Goal: Navigation & Orientation: Find specific page/section

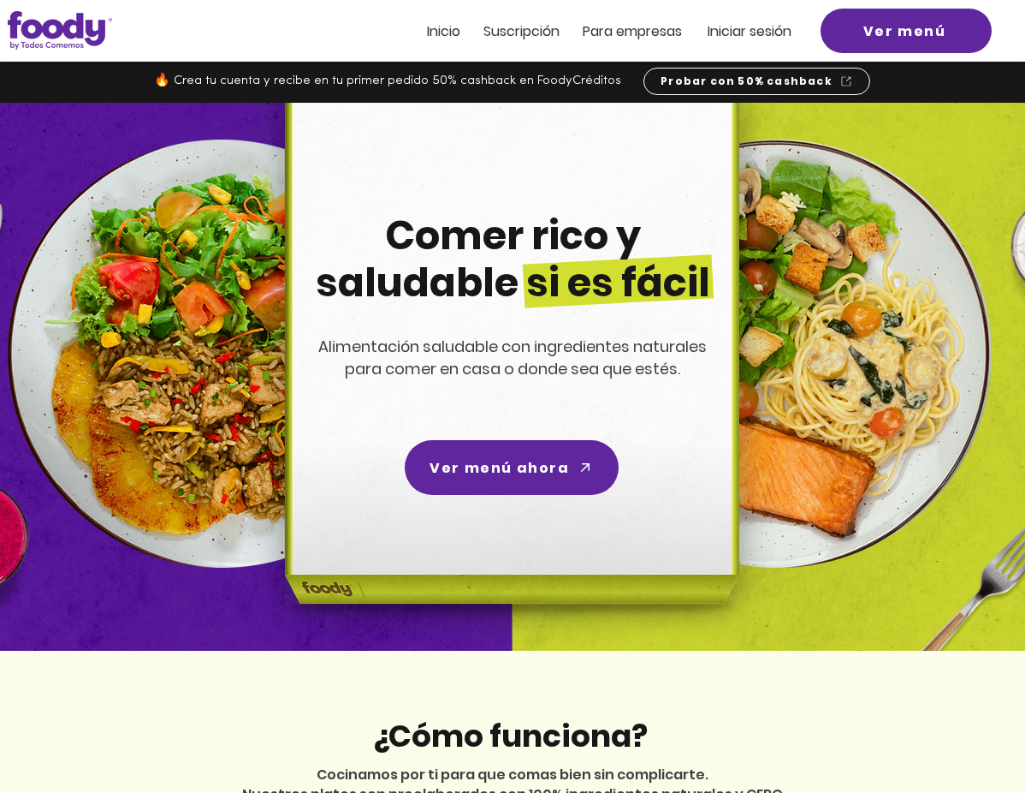
click at [745, 30] on span "Iniciar sesión" at bounding box center [750, 31] width 84 height 20
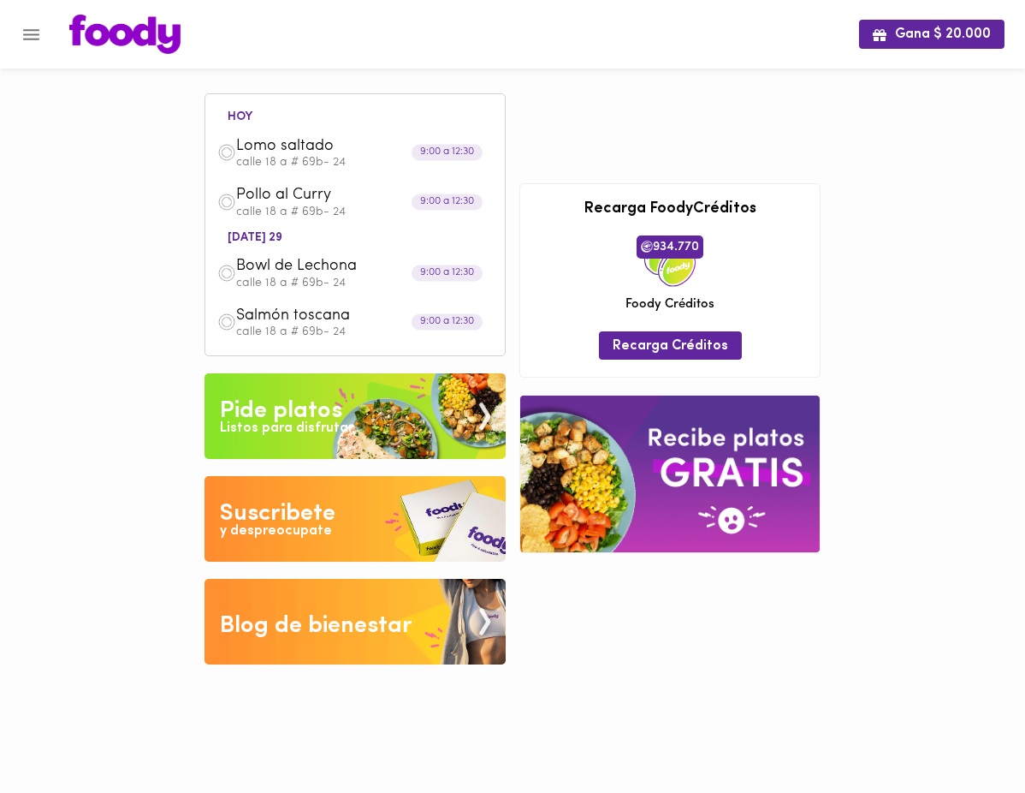
click at [338, 425] on div "Listos para disfrutar" at bounding box center [287, 429] width 134 height 20
